Goal: Information Seeking & Learning: Learn about a topic

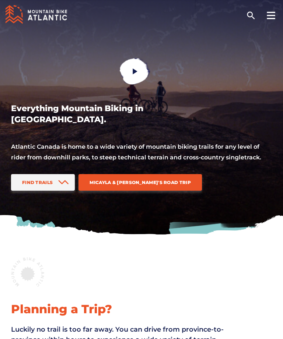
click at [59, 181] on icon at bounding box center [63, 182] width 11 height 5
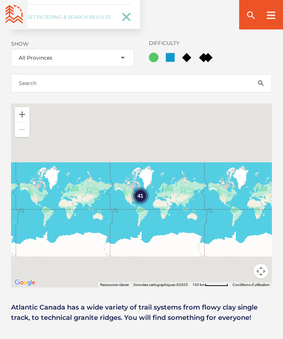
scroll to position [1252, 0]
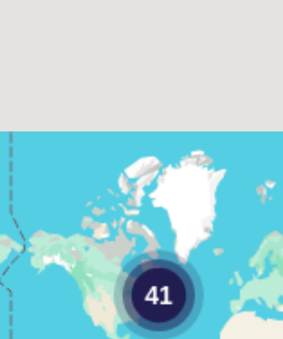
click at [141, 186] on div "41" at bounding box center [150, 195] width 18 height 18
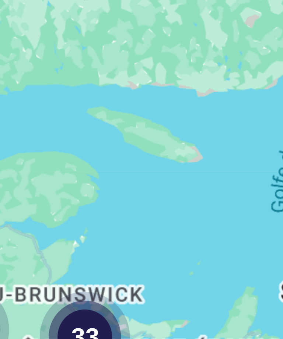
click at [34, 103] on div "33 6" at bounding box center [141, 195] width 261 height 184
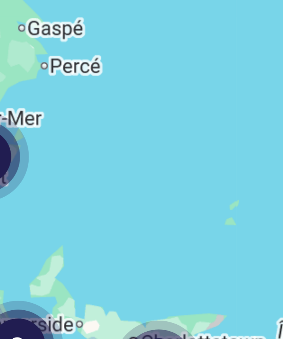
click at [31, 103] on div "8 7 2 3 8 8 2" at bounding box center [141, 195] width 261 height 184
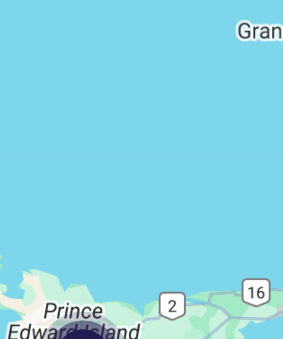
click at [18, 103] on div "4 2 7 4 5 2 2 2" at bounding box center [141, 195] width 261 height 184
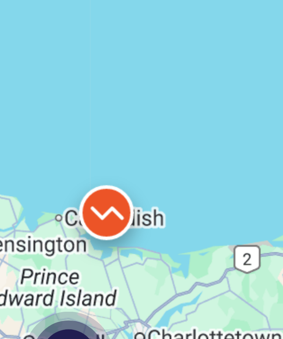
click at [16, 103] on div "2 4 2 2 2 2" at bounding box center [141, 195] width 261 height 184
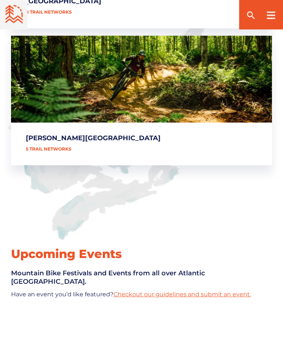
scroll to position [772, 0]
click at [57, 140] on link "[PERSON_NAME][GEOGRAPHIC_DATA]" at bounding box center [141, 101] width 261 height 130
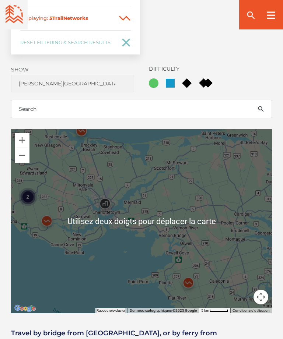
scroll to position [471, 0]
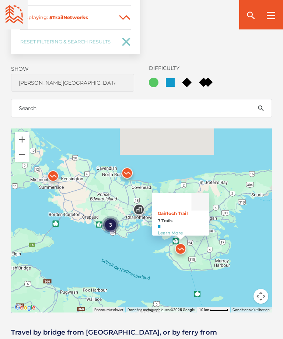
click at [144, 277] on div "3 Gairloch Trail 7 Trails Learn More" at bounding box center [141, 220] width 261 height 184
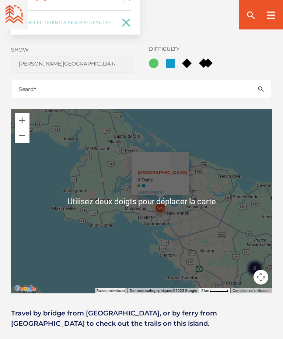
scroll to position [490, 0]
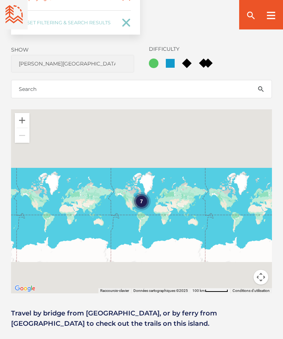
click at [263, 277] on button "Commandes de la caméra de la carte" at bounding box center [260, 277] width 15 height 15
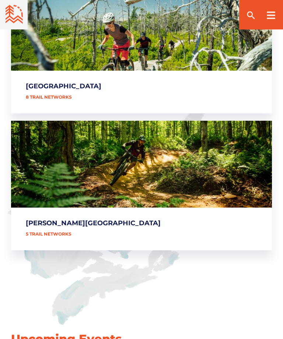
scroll to position [687, 0]
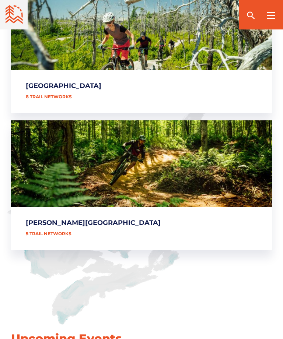
click at [111, 173] on link "[PERSON_NAME][GEOGRAPHIC_DATA]" at bounding box center [141, 185] width 261 height 130
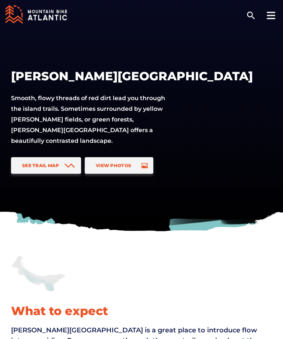
click at [49, 169] on link "See Trail Map" at bounding box center [46, 165] width 70 height 17
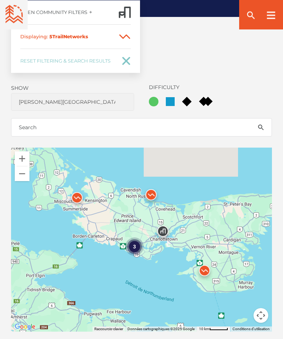
scroll to position [455, 0]
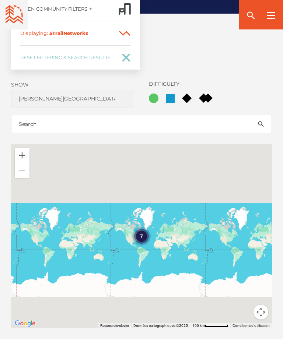
click at [20, 158] on button "Zoom avant" at bounding box center [22, 155] width 15 height 15
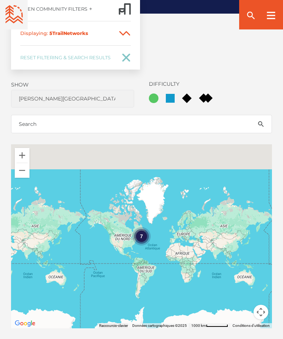
click at [27, 154] on button "Zoom avant" at bounding box center [22, 155] width 15 height 15
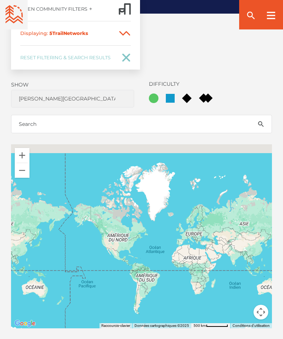
click at [30, 151] on div at bounding box center [141, 236] width 261 height 184
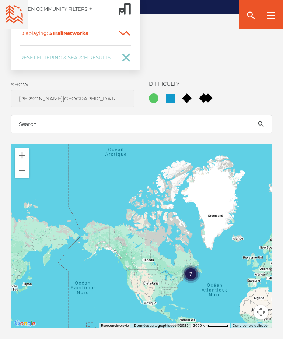
click at [26, 153] on button "Zoom avant" at bounding box center [22, 155] width 15 height 15
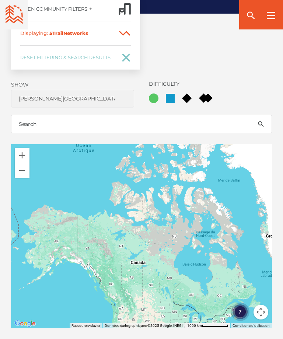
click at [25, 156] on button "Zoom avant" at bounding box center [22, 155] width 15 height 15
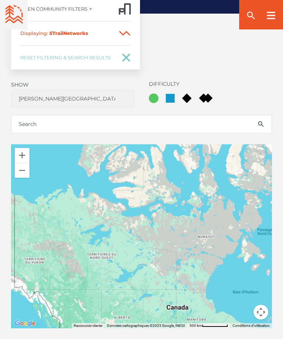
click at [30, 151] on div at bounding box center [141, 236] width 261 height 184
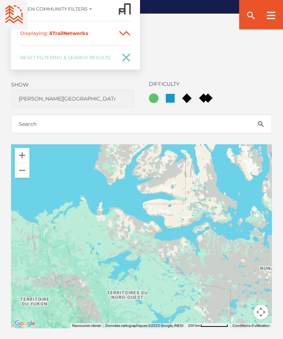
click at [30, 151] on div at bounding box center [141, 236] width 261 height 184
click at [25, 151] on button "Zoom avant" at bounding box center [22, 155] width 15 height 15
click at [24, 148] on div at bounding box center [141, 236] width 261 height 184
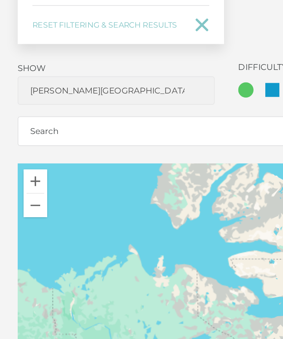
click at [17, 115] on form at bounding box center [141, 124] width 261 height 18
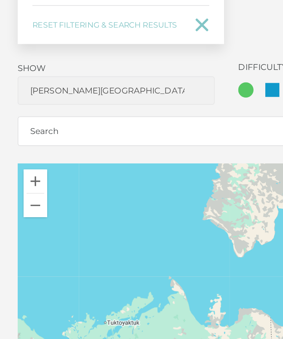
click at [25, 148] on button "Zoom avant" at bounding box center [22, 155] width 15 height 15
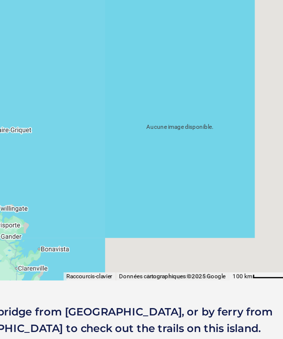
scroll to position [497, 0]
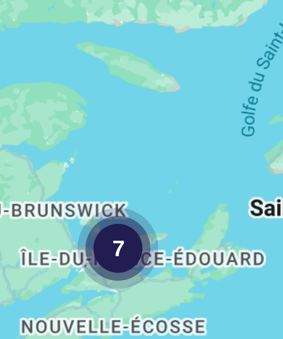
click at [86, 210] on div "7" at bounding box center [95, 219] width 18 height 18
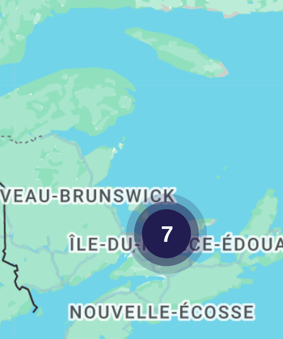
click at [39, 102] on div "7" at bounding box center [141, 194] width 261 height 184
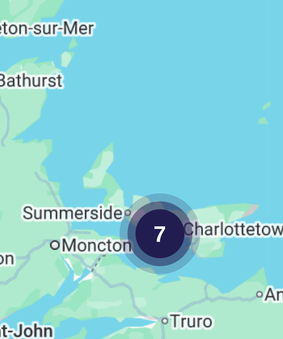
click at [38, 102] on div "7" at bounding box center [141, 194] width 261 height 184
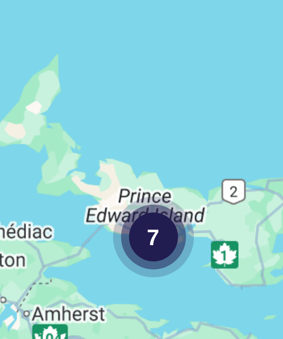
click at [36, 102] on div "7" at bounding box center [141, 194] width 261 height 184
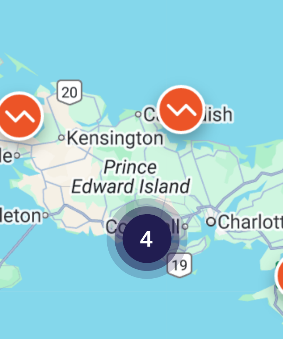
click at [35, 102] on div "4" at bounding box center [141, 194] width 261 height 184
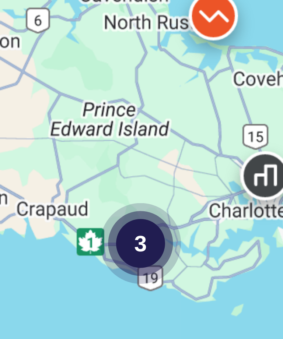
click at [34, 102] on div "3" at bounding box center [141, 194] width 261 height 184
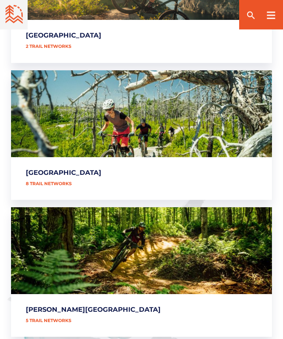
scroll to position [623, 0]
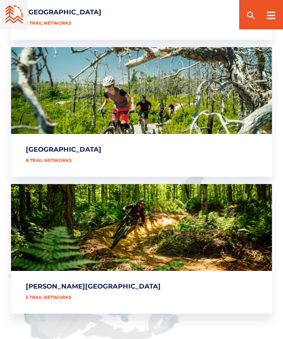
click at [156, 248] on link "[PERSON_NAME][GEOGRAPHIC_DATA]" at bounding box center [141, 249] width 261 height 130
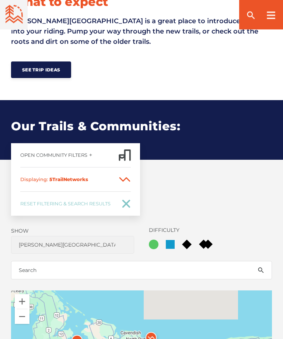
scroll to position [309, 0]
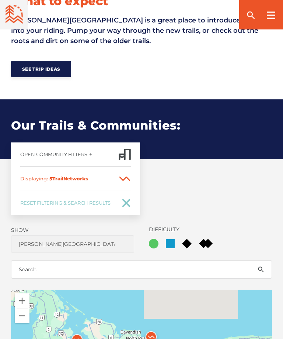
click at [88, 178] on span "s" at bounding box center [86, 179] width 3 height 6
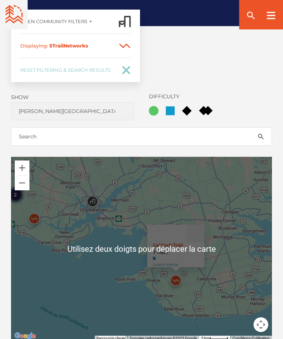
scroll to position [442, 0]
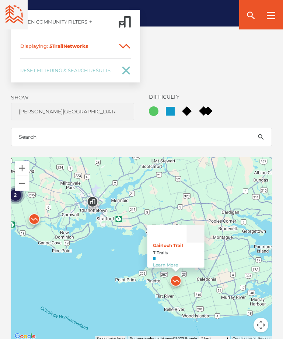
click at [172, 262] on link "Learn More" at bounding box center [165, 265] width 25 height 6
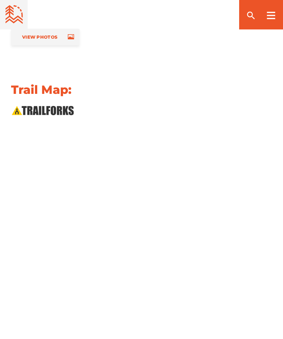
scroll to position [779, 0]
